Goal: Task Accomplishment & Management: Use online tool/utility

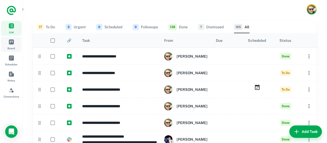
click at [13, 46] on link "Board" at bounding box center [11, 44] width 20 height 15
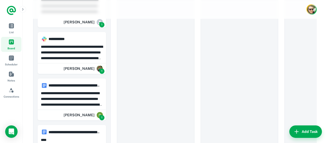
scroll to position [381, 0]
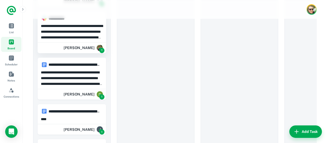
click at [94, 36] on p "**********" at bounding box center [72, 31] width 62 height 17
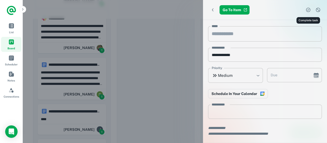
click at [309, 8] on icon "Complete task" at bounding box center [308, 9] width 5 height 5
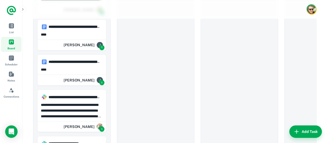
scroll to position [419, 0]
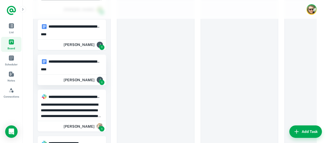
click at [78, 61] on h6 "**********" at bounding box center [75, 61] width 52 height 6
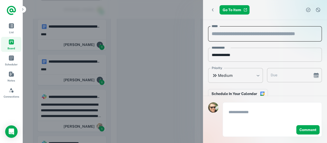
scroll to position [65, 0]
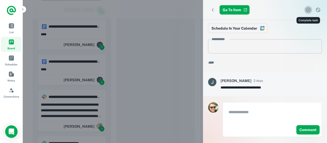
click at [308, 10] on icon "Complete task" at bounding box center [308, 9] width 5 height 5
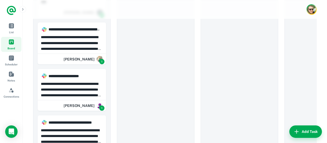
scroll to position [461, 0]
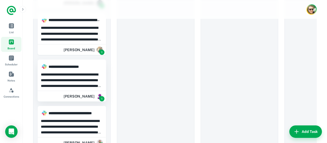
click at [86, 81] on p "**********" at bounding box center [72, 79] width 62 height 17
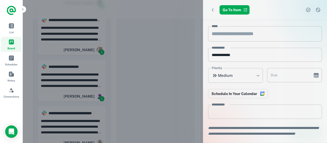
click at [156, 67] on div at bounding box center [163, 71] width 327 height 143
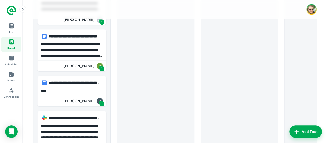
scroll to position [354, 0]
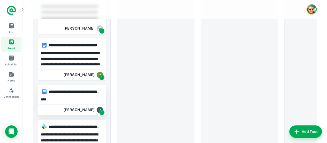
click at [82, 94] on div "****" at bounding box center [72, 98] width 68 height 9
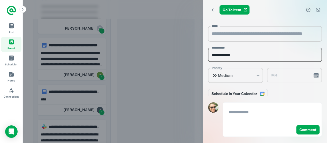
scroll to position [65, 0]
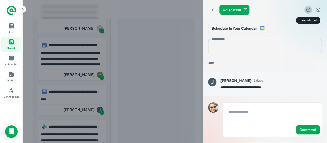
click at [308, 9] on icon "Complete task" at bounding box center [308, 9] width 5 height 5
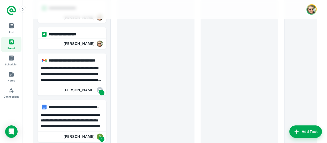
scroll to position [287, 0]
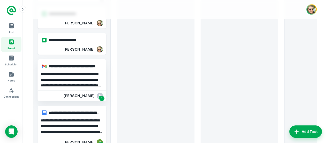
click at [85, 69] on div "**********" at bounding box center [72, 79] width 68 height 20
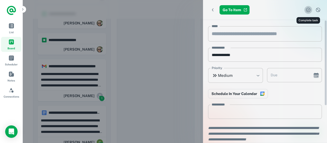
click at [307, 11] on icon "Complete task" at bounding box center [308, 9] width 5 height 5
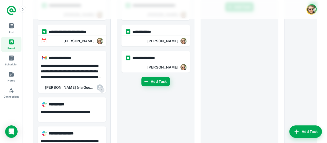
scroll to position [40, 0]
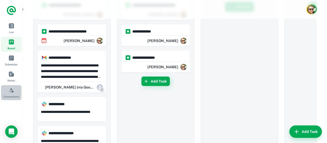
click at [13, 90] on span "Connections" at bounding box center [12, 90] width 6 height 6
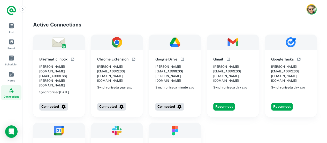
scroll to position [24, 0]
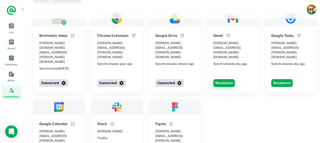
click at [224, 79] on button "Reconnect" at bounding box center [224, 83] width 21 height 8
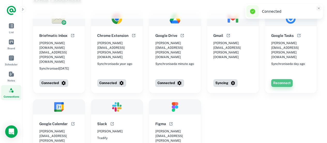
click at [280, 79] on button "Reconnect" at bounding box center [282, 83] width 21 height 8
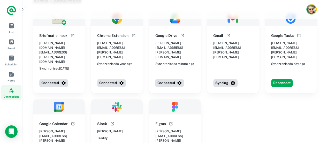
click at [250, 105] on div "Briefmatic Inbox [PERSON_NAME][DOMAIN_NAME][EMAIL_ADDRESS][PERSON_NAME][DOMAIN_…" at bounding box center [175, 97] width 284 height 172
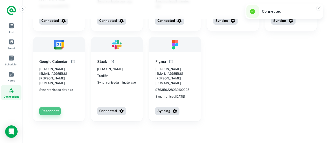
click at [48, 107] on button "Reconnect" at bounding box center [49, 111] width 21 height 8
click at [253, 85] on div "Briefmatic Inbox [PERSON_NAME][DOMAIN_NAME][EMAIL_ADDRESS][PERSON_NAME][DOMAIN_…" at bounding box center [175, 35] width 284 height 172
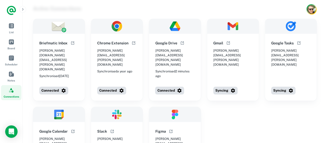
scroll to position [0, 0]
